Goal: Navigation & Orientation: Find specific page/section

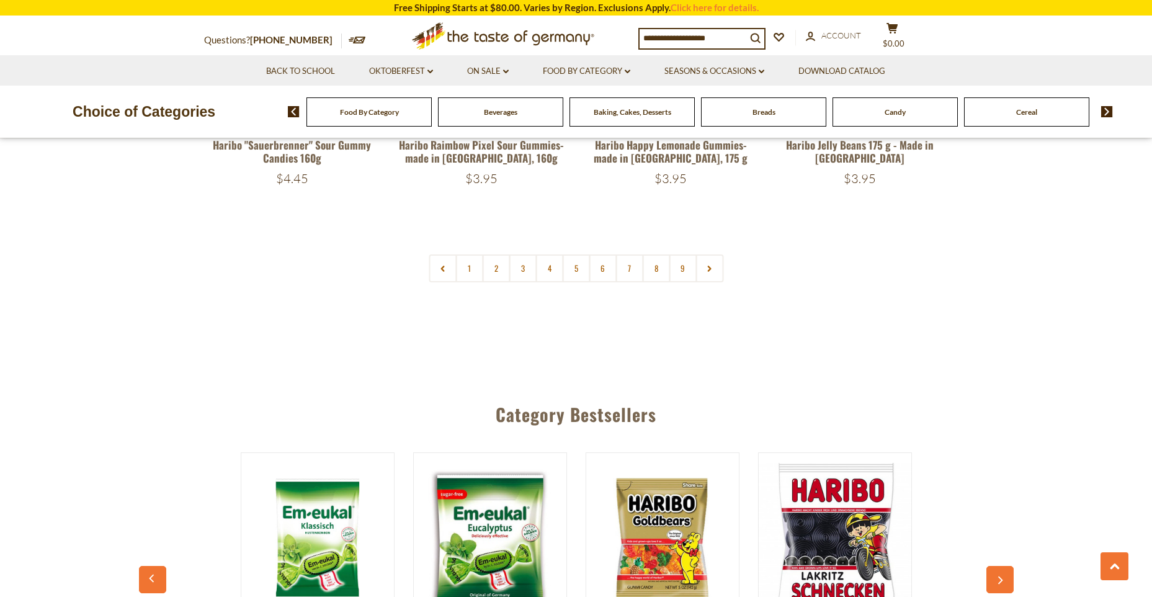
scroll to position [3163, 0]
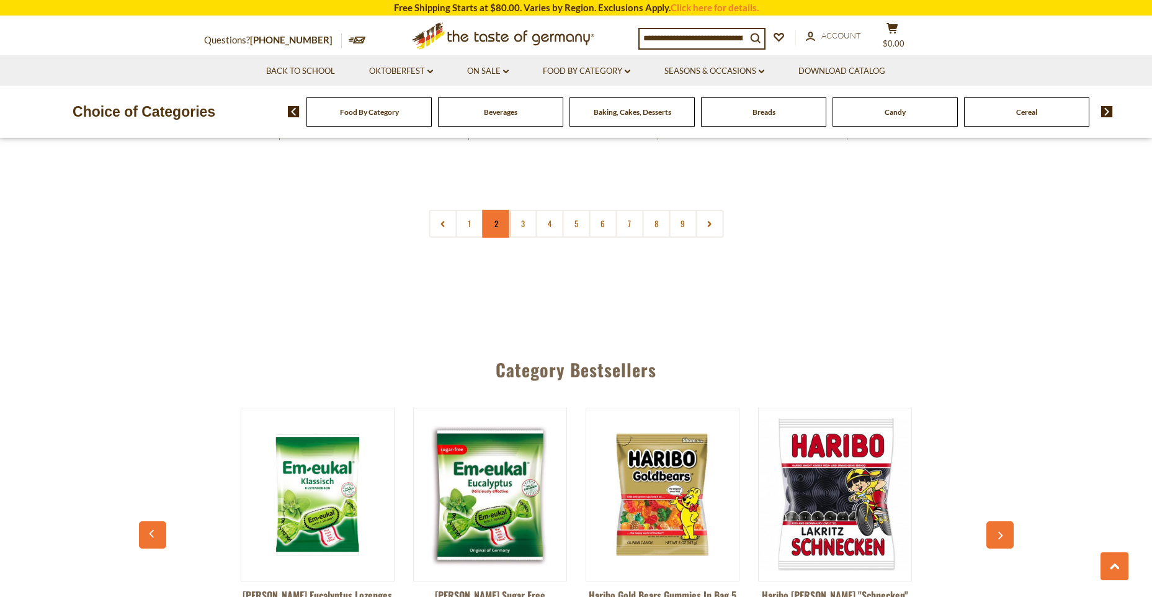
click at [496, 210] on link "2" at bounding box center [496, 224] width 28 height 28
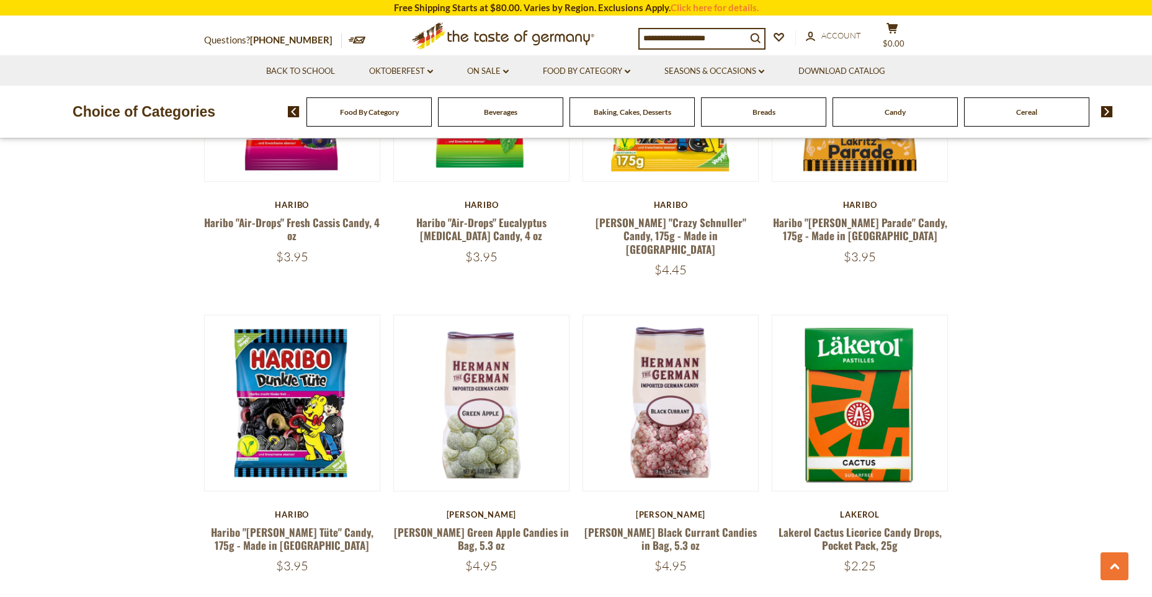
scroll to position [2871, 0]
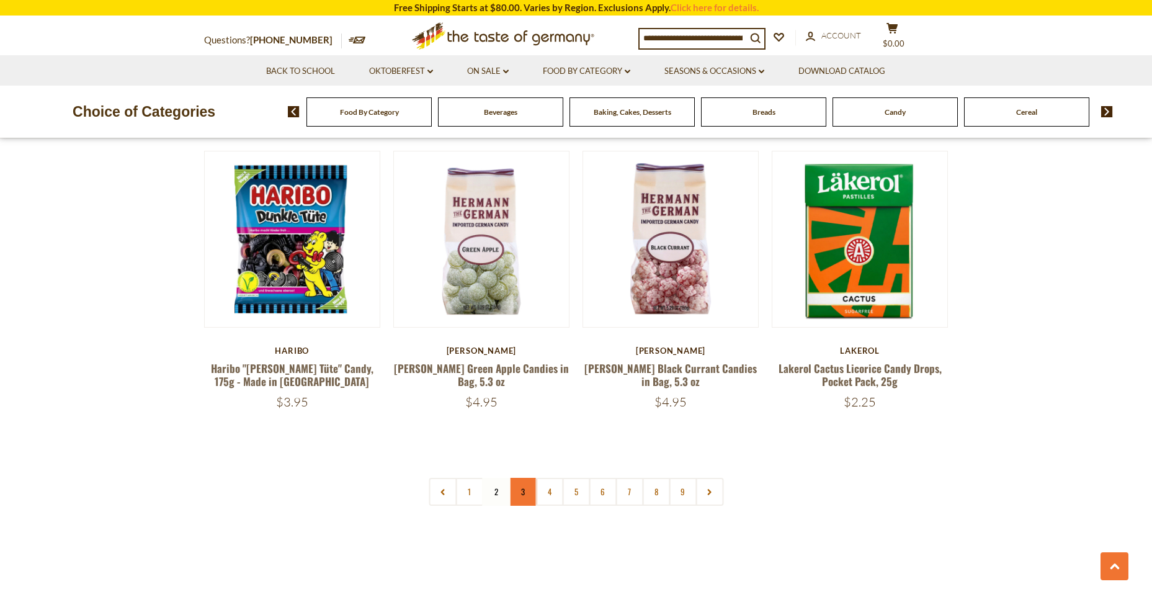
click at [522, 478] on link "3" at bounding box center [523, 492] width 28 height 28
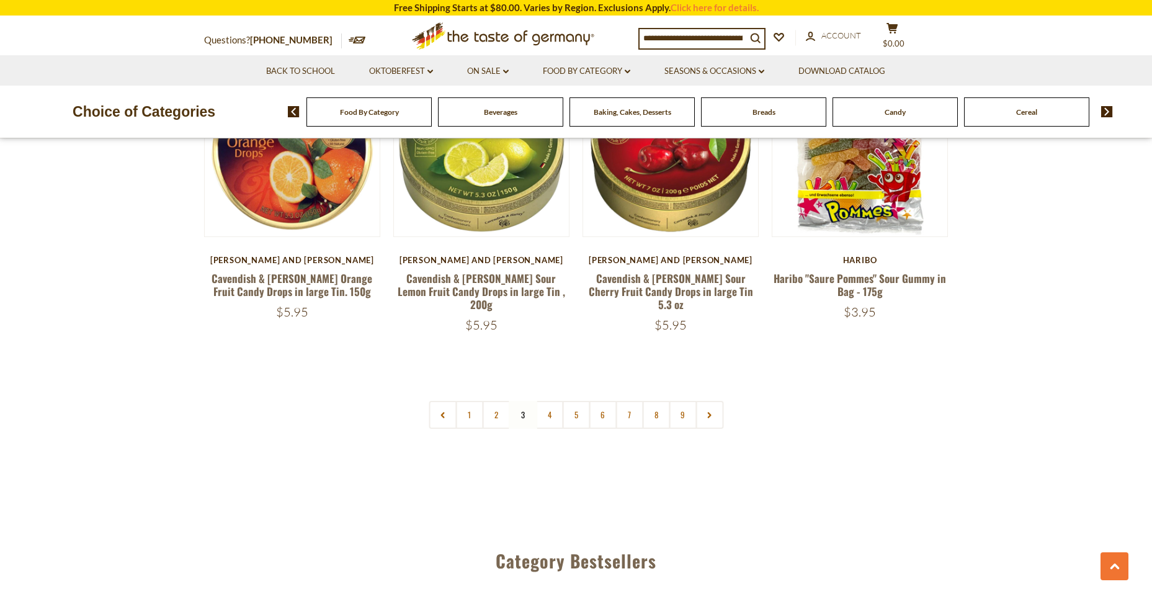
scroll to position [2933, 0]
click at [545, 400] on link "4" at bounding box center [549, 414] width 28 height 28
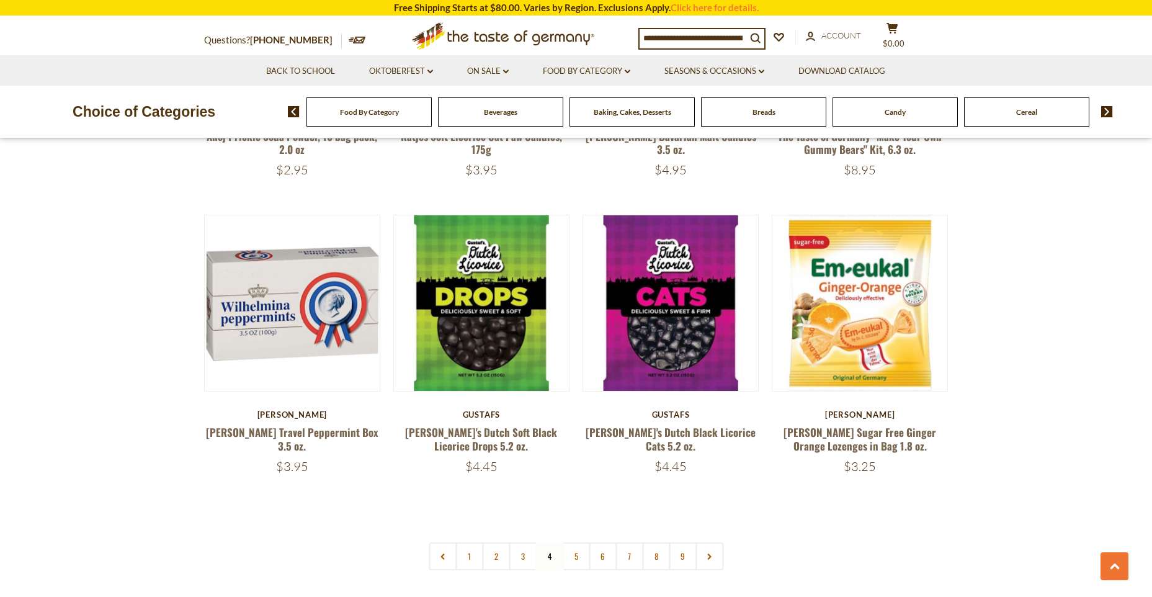
scroll to position [2809, 0]
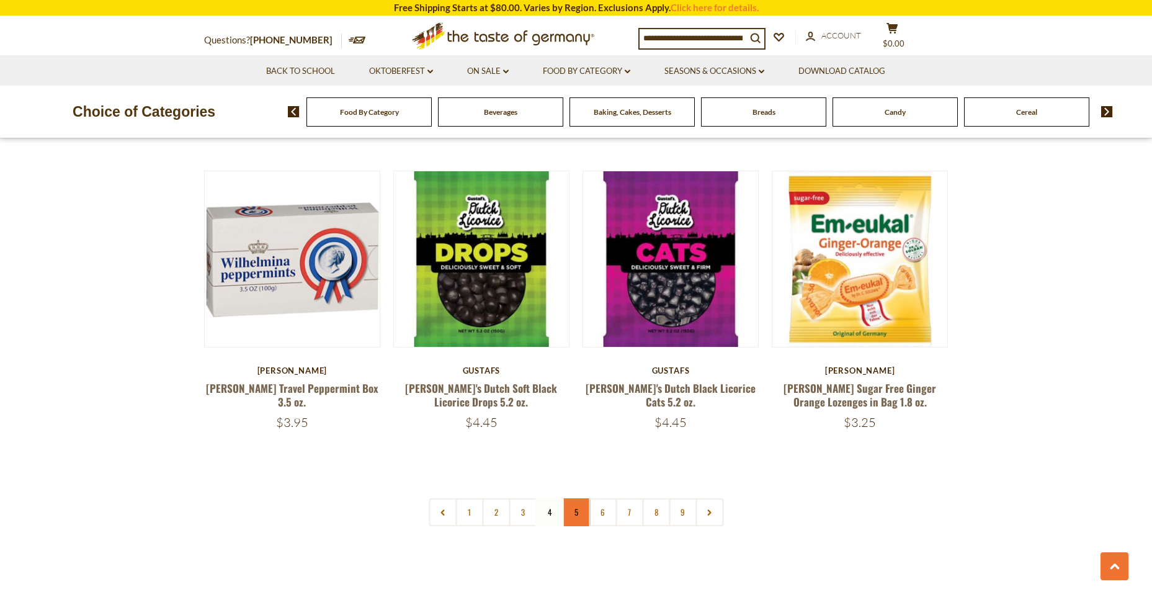
click at [578, 503] on link "5" at bounding box center [576, 512] width 28 height 28
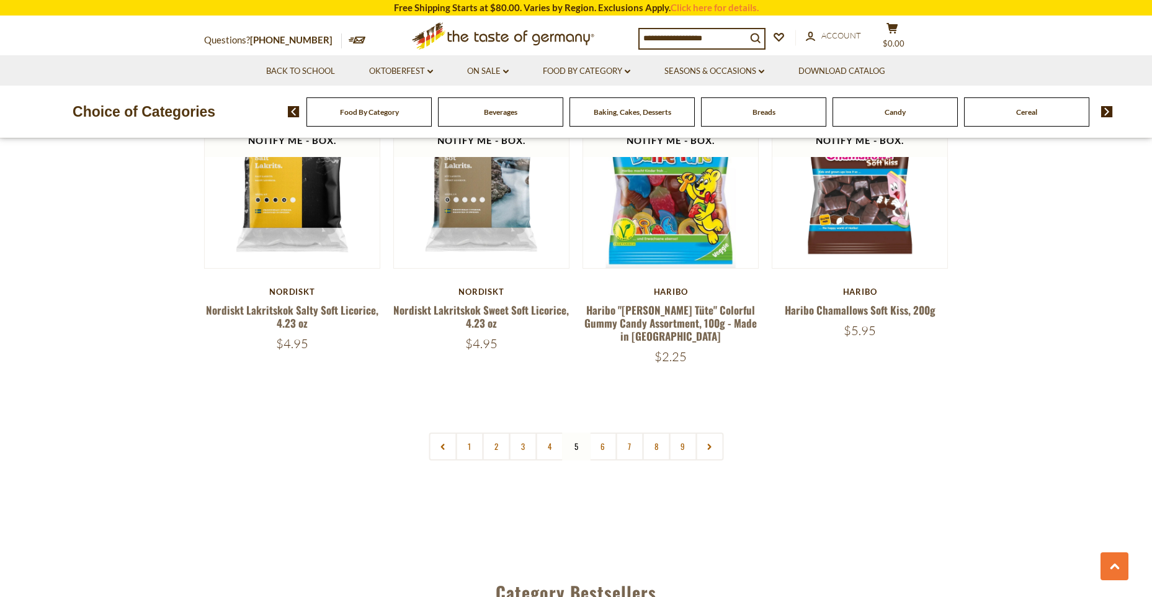
scroll to position [2933, 0]
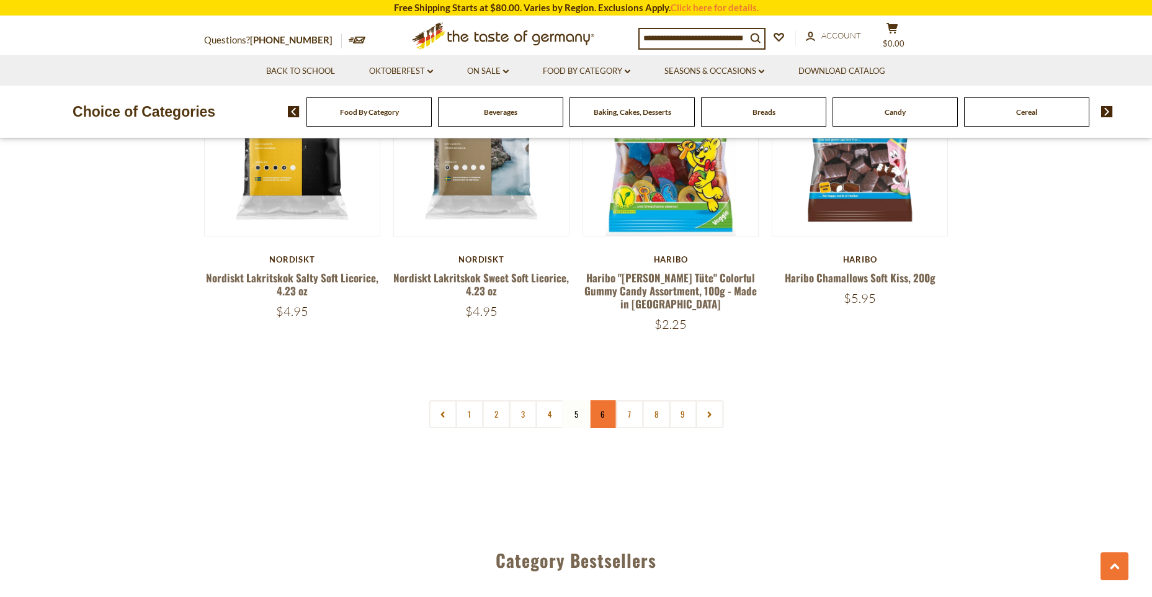
click at [604, 400] on link "6" at bounding box center [603, 414] width 28 height 28
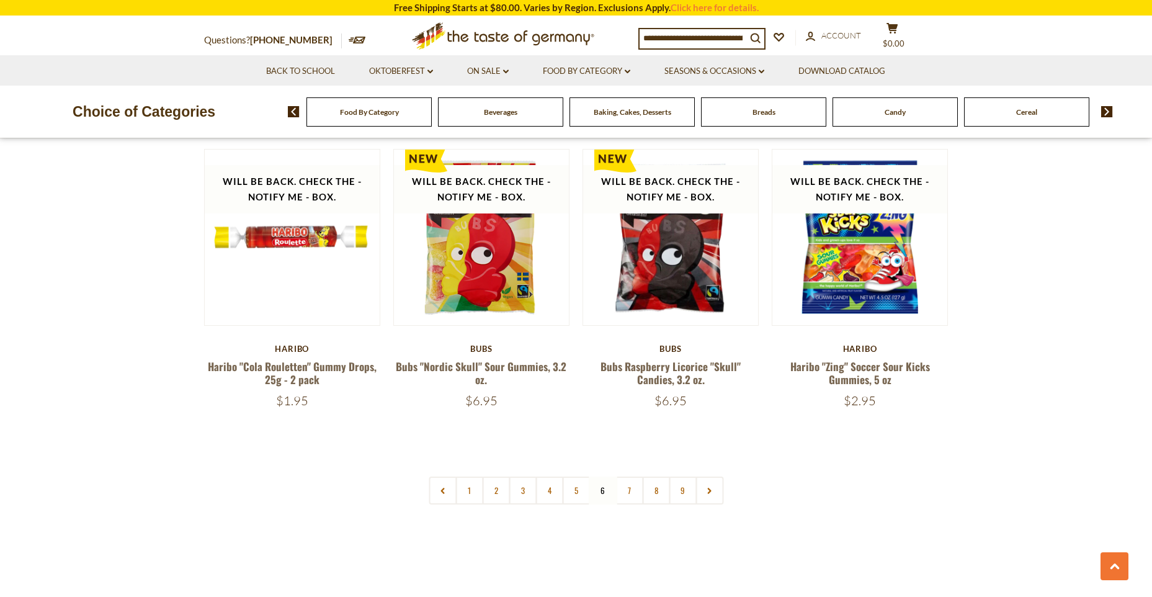
scroll to position [2871, 0]
click at [633, 476] on link "7" at bounding box center [629, 490] width 28 height 28
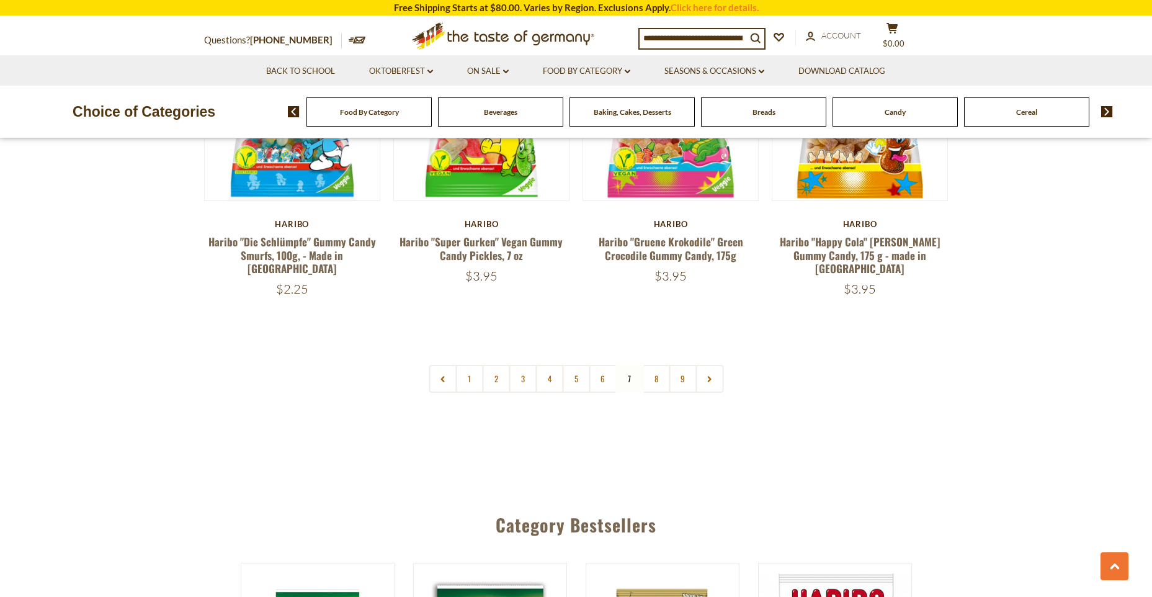
scroll to position [2995, 0]
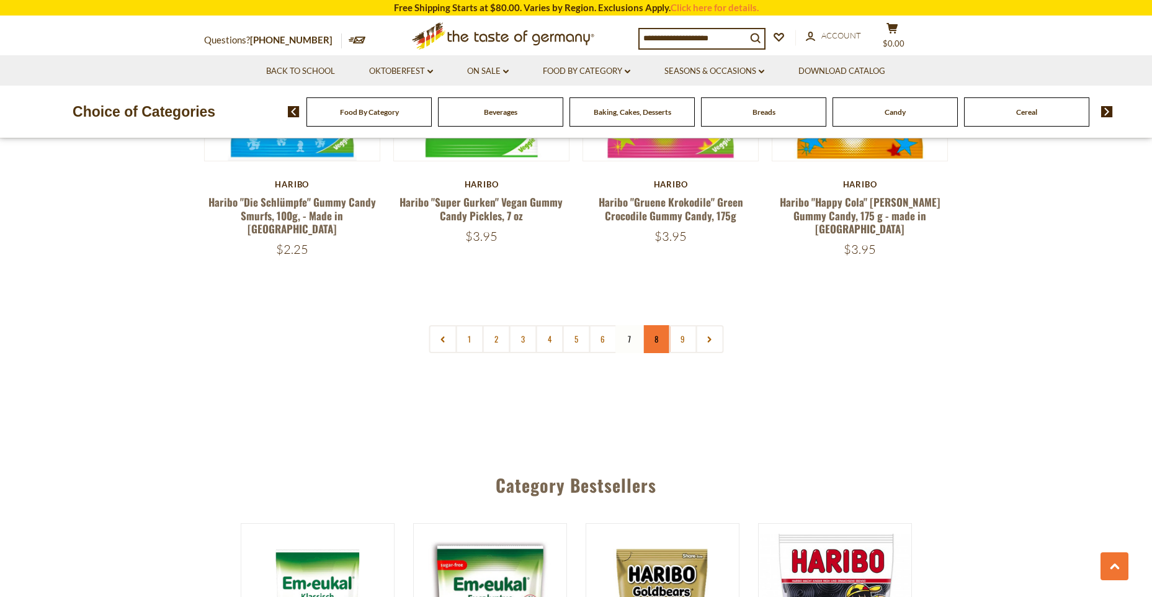
click at [653, 325] on link "8" at bounding box center [656, 339] width 28 height 28
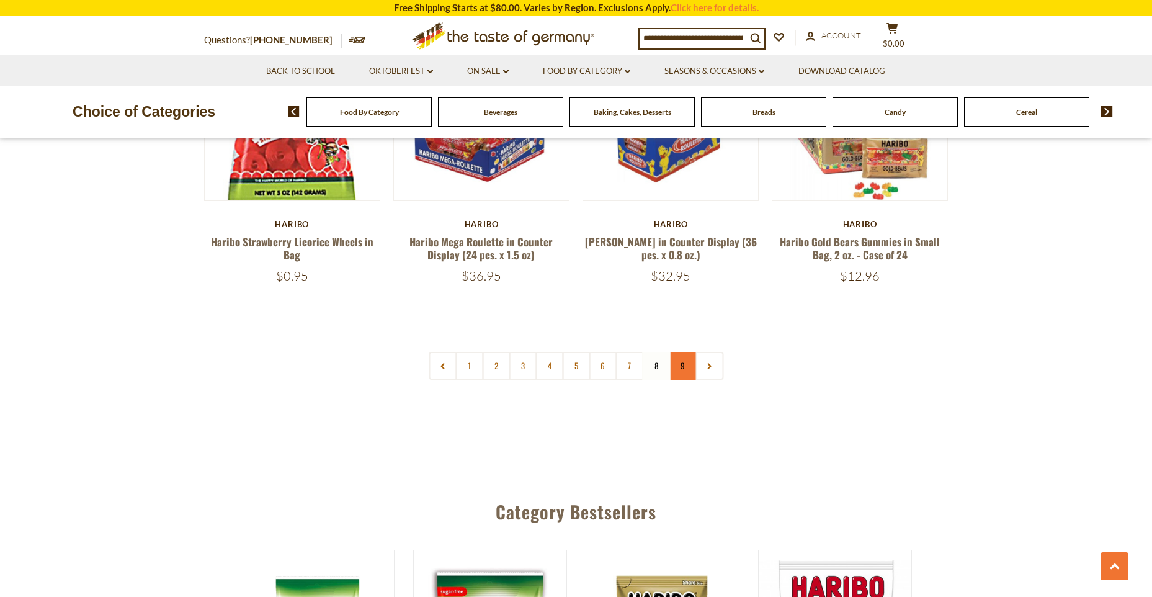
click at [681, 352] on link "9" at bounding box center [683, 366] width 28 height 28
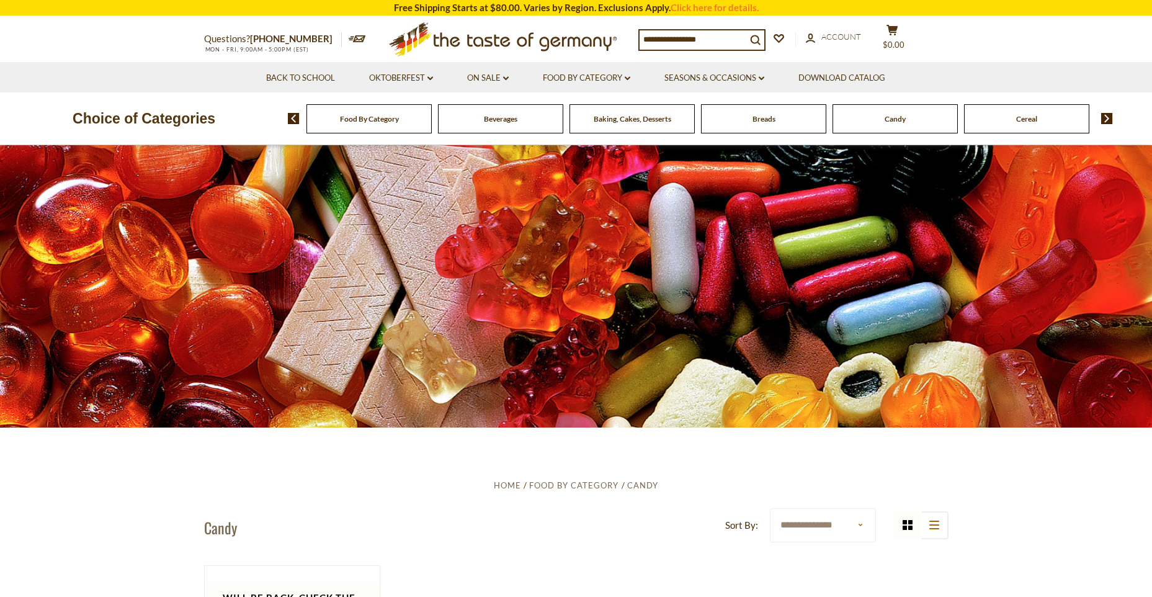
scroll to position [0, 0]
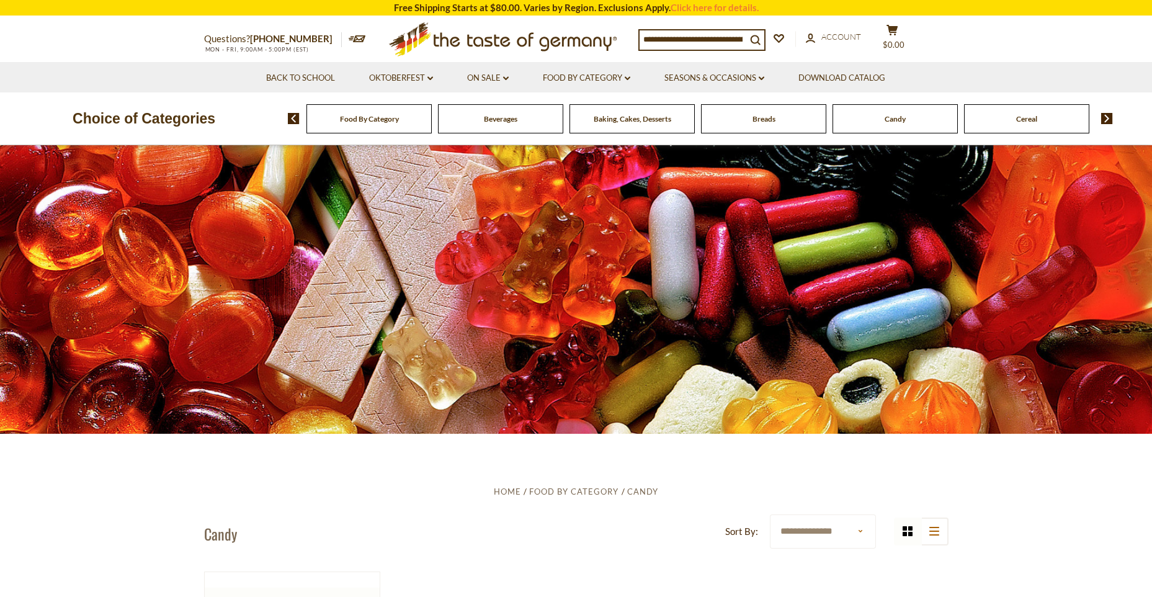
click at [1109, 120] on img at bounding box center [1107, 118] width 12 height 11
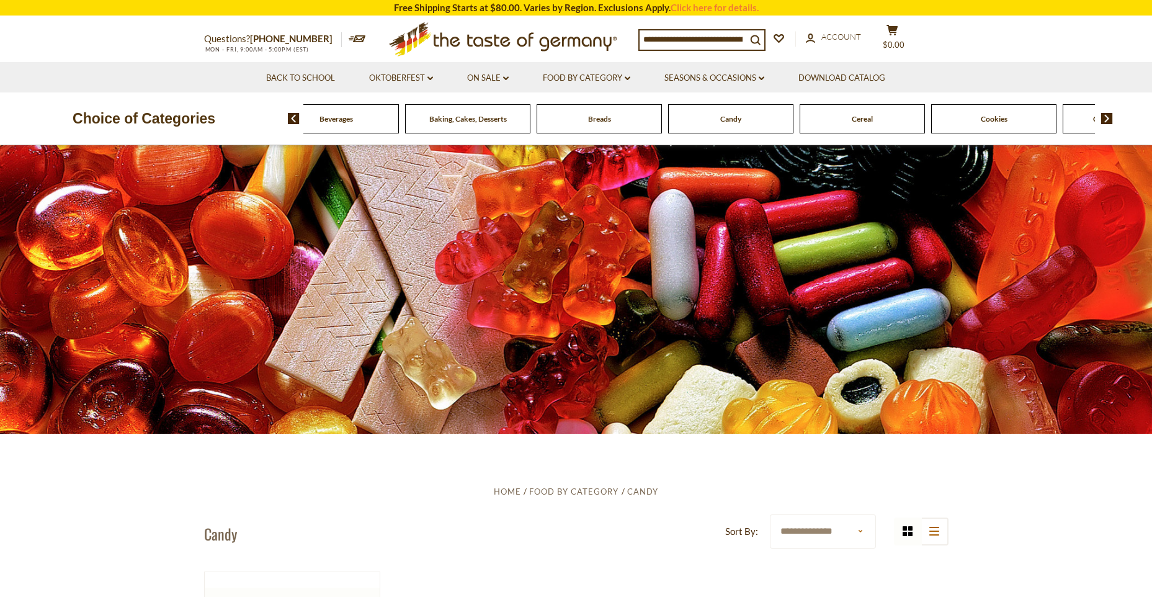
click at [1109, 120] on img at bounding box center [1107, 118] width 12 height 11
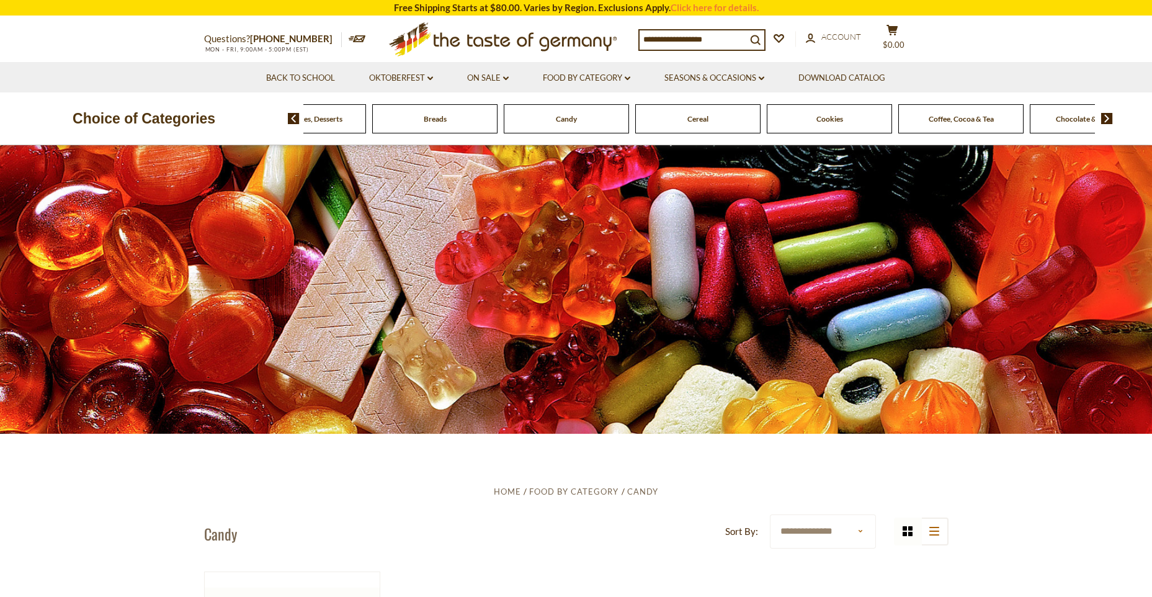
click at [1109, 120] on img at bounding box center [1107, 118] width 12 height 11
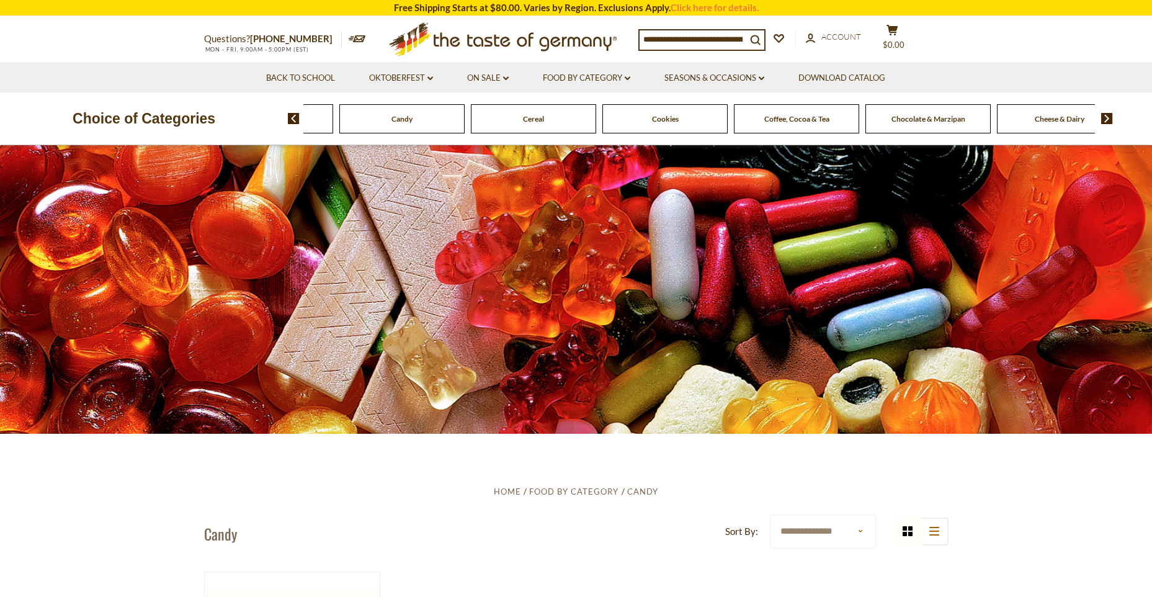
click at [662, 121] on span "Cookies" at bounding box center [665, 118] width 27 height 9
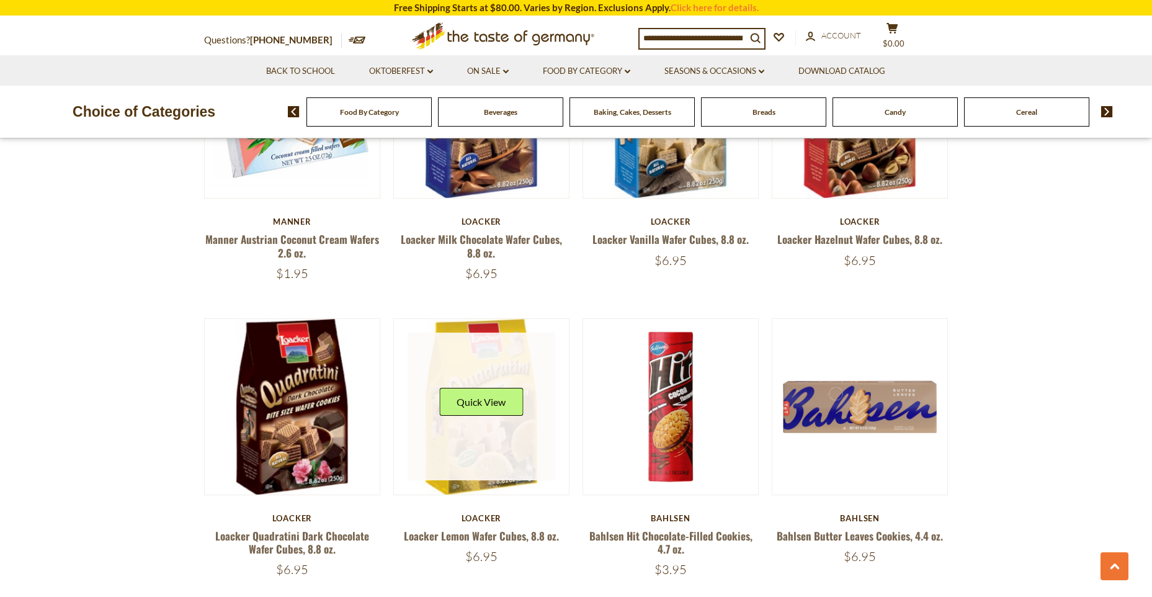
scroll to position [2171, 0]
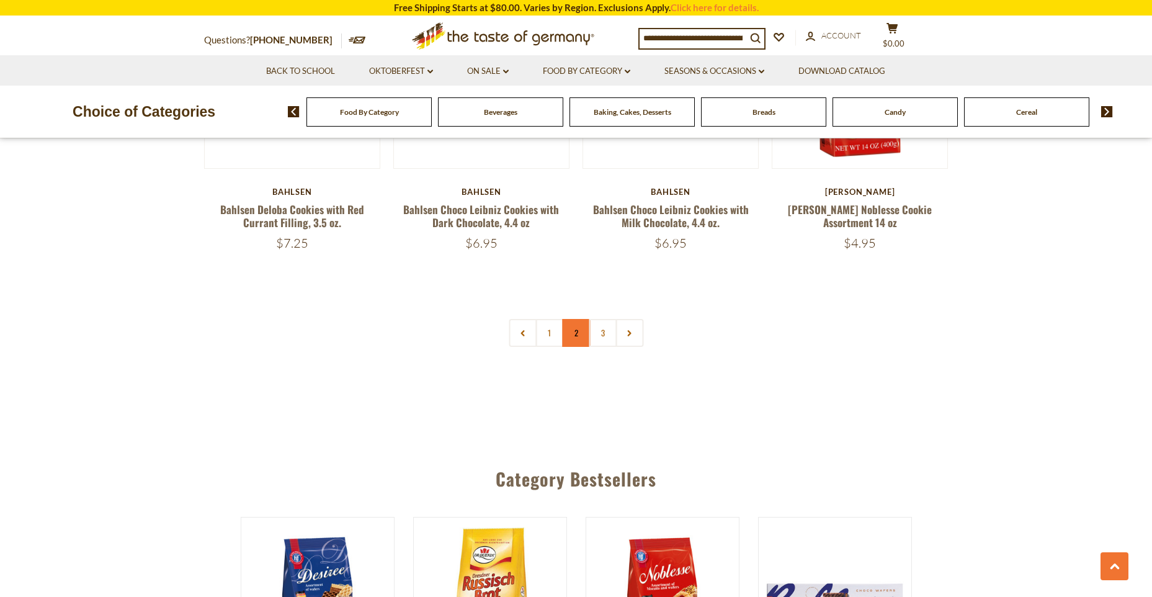
click at [578, 339] on link "2" at bounding box center [576, 333] width 28 height 28
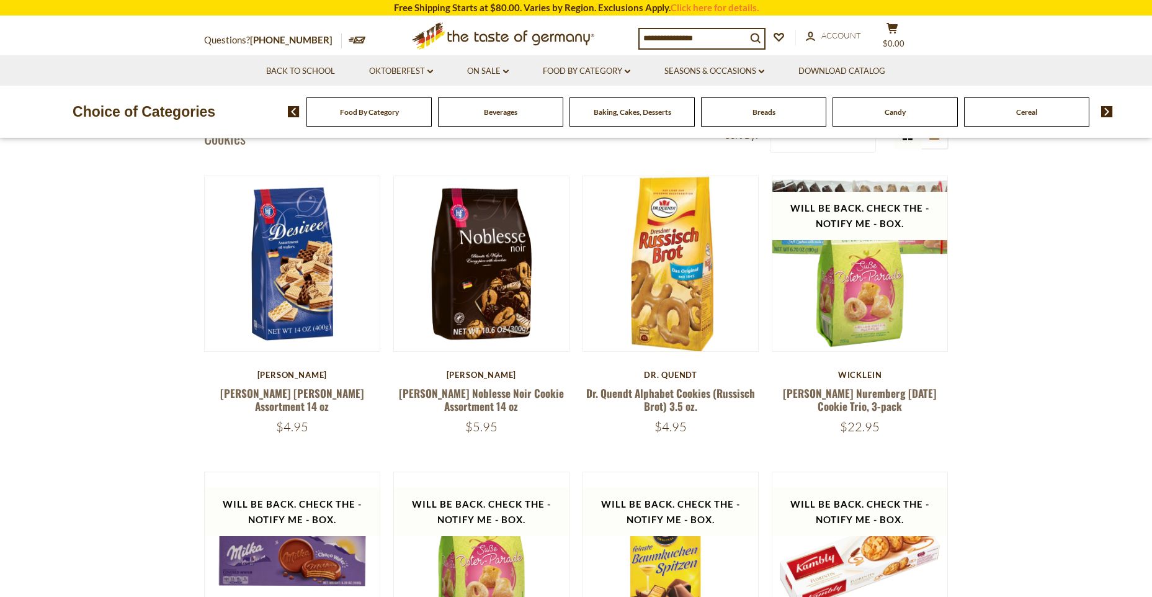
scroll to position [390, 0]
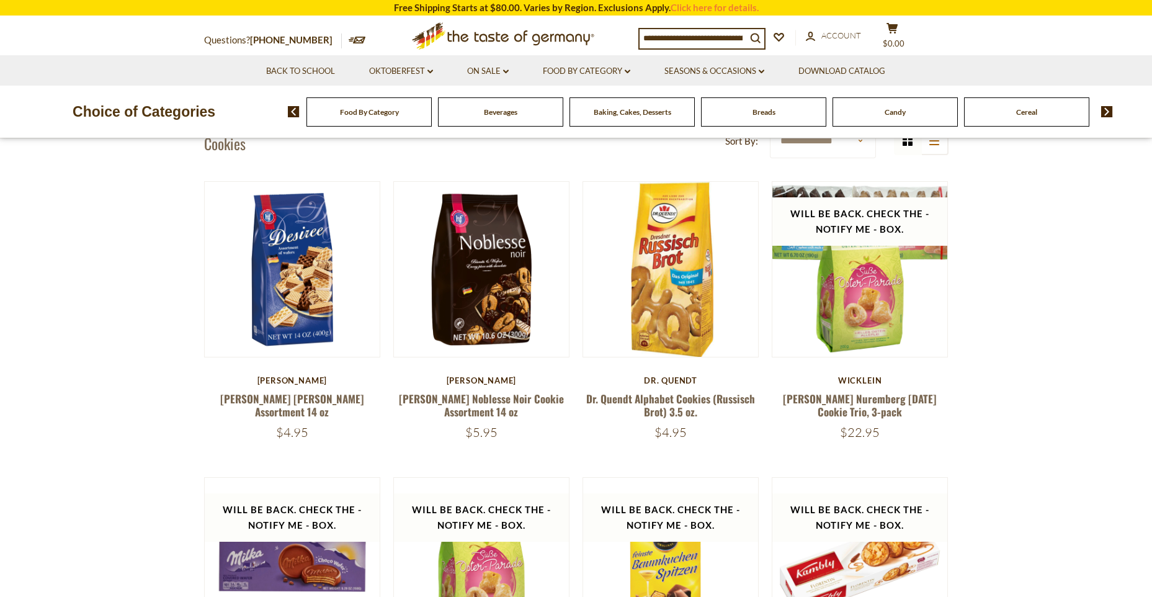
click at [1107, 110] on img at bounding box center [1107, 111] width 12 height 11
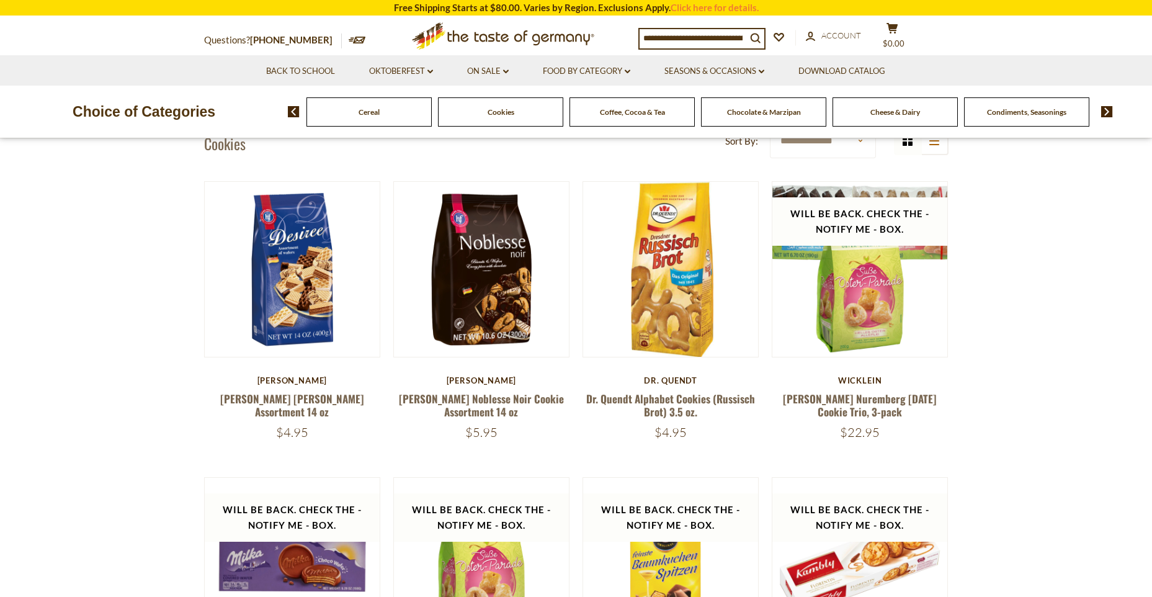
click at [767, 113] on span "Chocolate & Marzipan" at bounding box center [764, 111] width 74 height 9
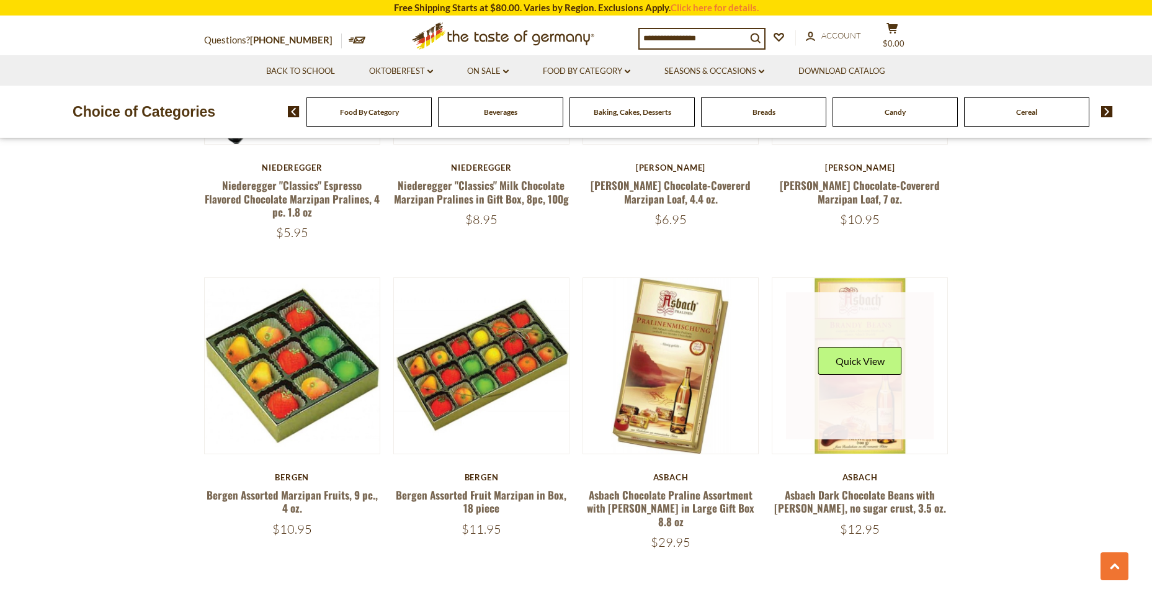
scroll to position [2791, 0]
